Goal: Task Accomplishment & Management: Use online tool/utility

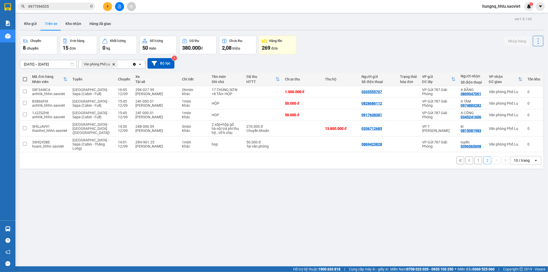
scroll to position [24, 0]
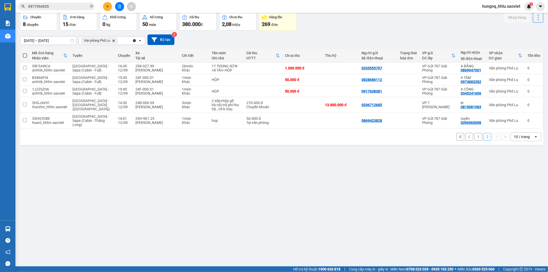
drag, startPoint x: 60, startPoint y: 3, endPoint x: 0, endPoint y: -4, distance: 60.3
click at [0, 0] on html "Kết quả tìm kiếm ( 13 ) Bộ lọc Mã ĐH Trạng thái Món hàng Thu hộ Tổng cước Chưa …" at bounding box center [274, 136] width 548 height 272
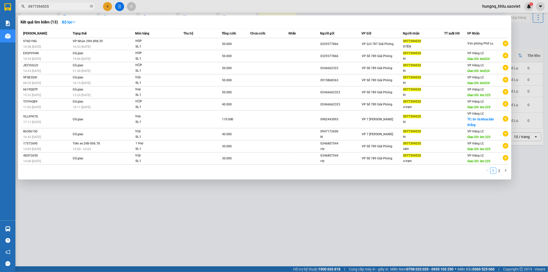
drag, startPoint x: 404, startPoint y: 68, endPoint x: 62, endPoint y: 6, distance: 348.1
click at [62, 5] on input "0977394535" at bounding box center [58, 7] width 61 height 6
click at [63, 6] on input "0977394535" at bounding box center [58, 7] width 61 height 6
drag, startPoint x: 67, startPoint y: 6, endPoint x: 0, endPoint y: 14, distance: 67.3
click at [0, 14] on section "Kết quả tìm kiếm ( 13 ) Bộ lọc Mã ĐH Trạng thái Món hàng Thu hộ Tổng cước Chưa …" at bounding box center [274, 136] width 548 height 272
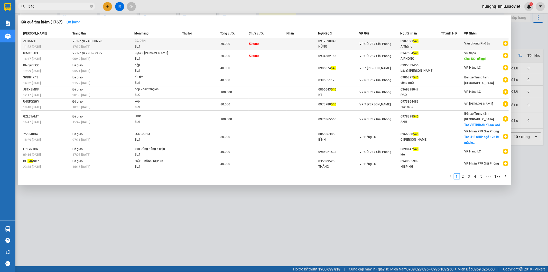
type input "546"
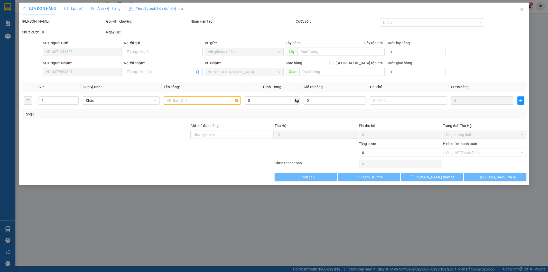
type input "0912590043"
type input "HÙNG"
type input "0987321546"
type input "A Thắng"
type input "50.000"
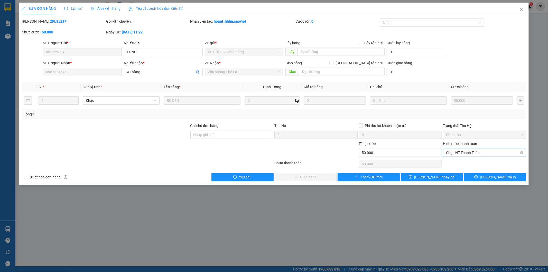
click at [453, 156] on span "Chọn HT Thanh Toán" at bounding box center [484, 153] width 77 height 8
drag, startPoint x: 454, startPoint y: 161, endPoint x: 452, endPoint y: 160, distance: 2.6
click at [455, 161] on div "Tại văn phòng" at bounding box center [485, 163] width 77 height 6
type input "0"
click at [325, 178] on button "[PERSON_NAME] và Giao hàng" at bounding box center [306, 177] width 62 height 8
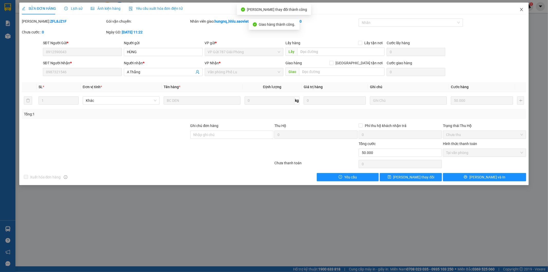
click at [525, 13] on span "Close" at bounding box center [522, 10] width 14 height 14
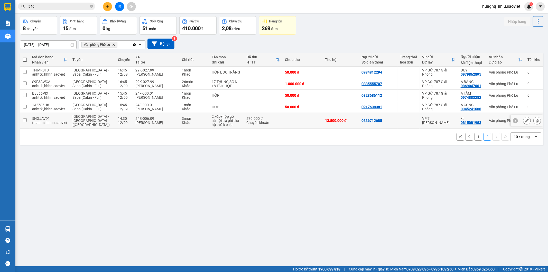
scroll to position [24, 0]
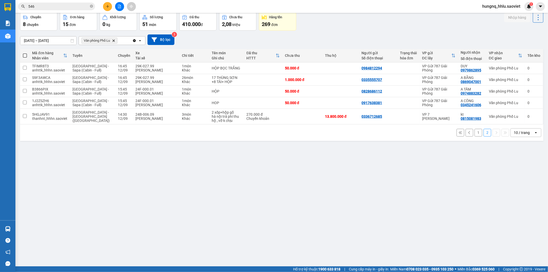
click at [41, 5] on input "546" at bounding box center [58, 7] width 61 height 6
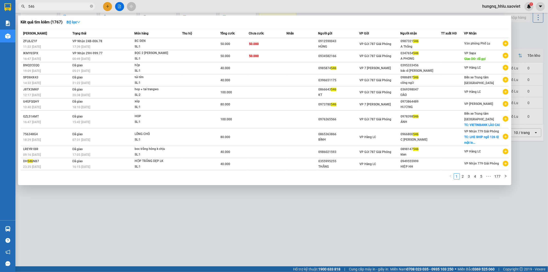
drag, startPoint x: 42, startPoint y: 7, endPoint x: 0, endPoint y: 8, distance: 42.2
click at [8, 7] on section "Kết quả tìm kiếm ( 1767 ) Bộ lọc Mã ĐH Trạng thái Món hàng Thu hộ Tổng cước Chư…" at bounding box center [274, 136] width 548 height 272
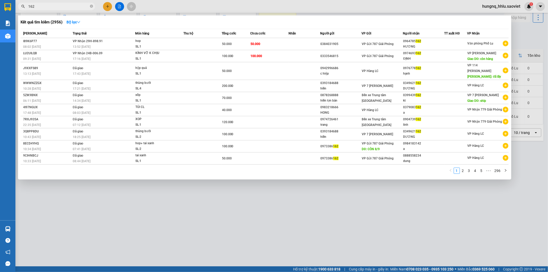
type input "162"
click at [144, 208] on div at bounding box center [274, 136] width 548 height 272
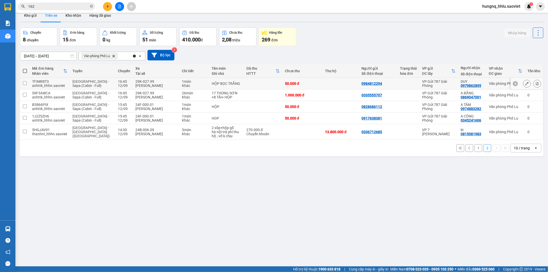
scroll to position [0, 0]
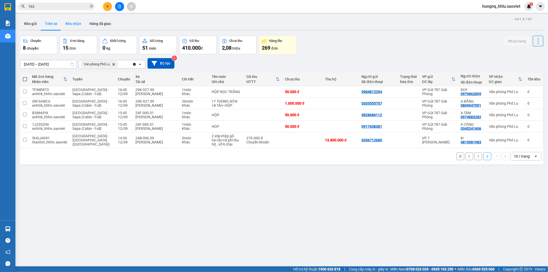
drag, startPoint x: 68, startPoint y: 22, endPoint x: 66, endPoint y: 22, distance: 2.7
click at [68, 22] on button "Kho nhận" at bounding box center [73, 23] width 24 height 12
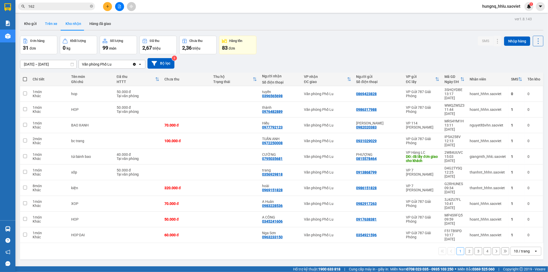
click at [55, 26] on button "Trên xe" at bounding box center [51, 23] width 21 height 12
type input "[DATE] – [DATE]"
